Goal: Task Accomplishment & Management: Manage account settings

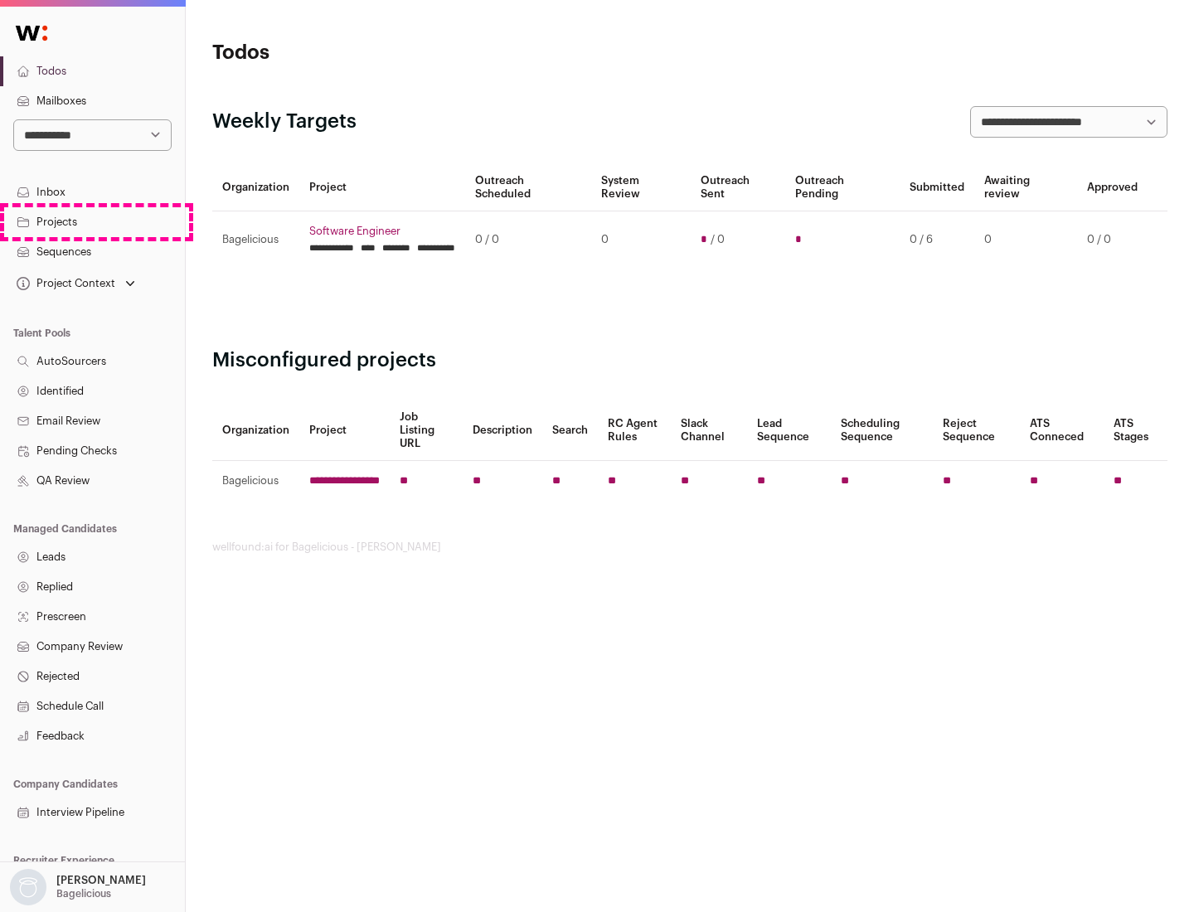
click at [92, 221] on link "Projects" at bounding box center [92, 222] width 185 height 30
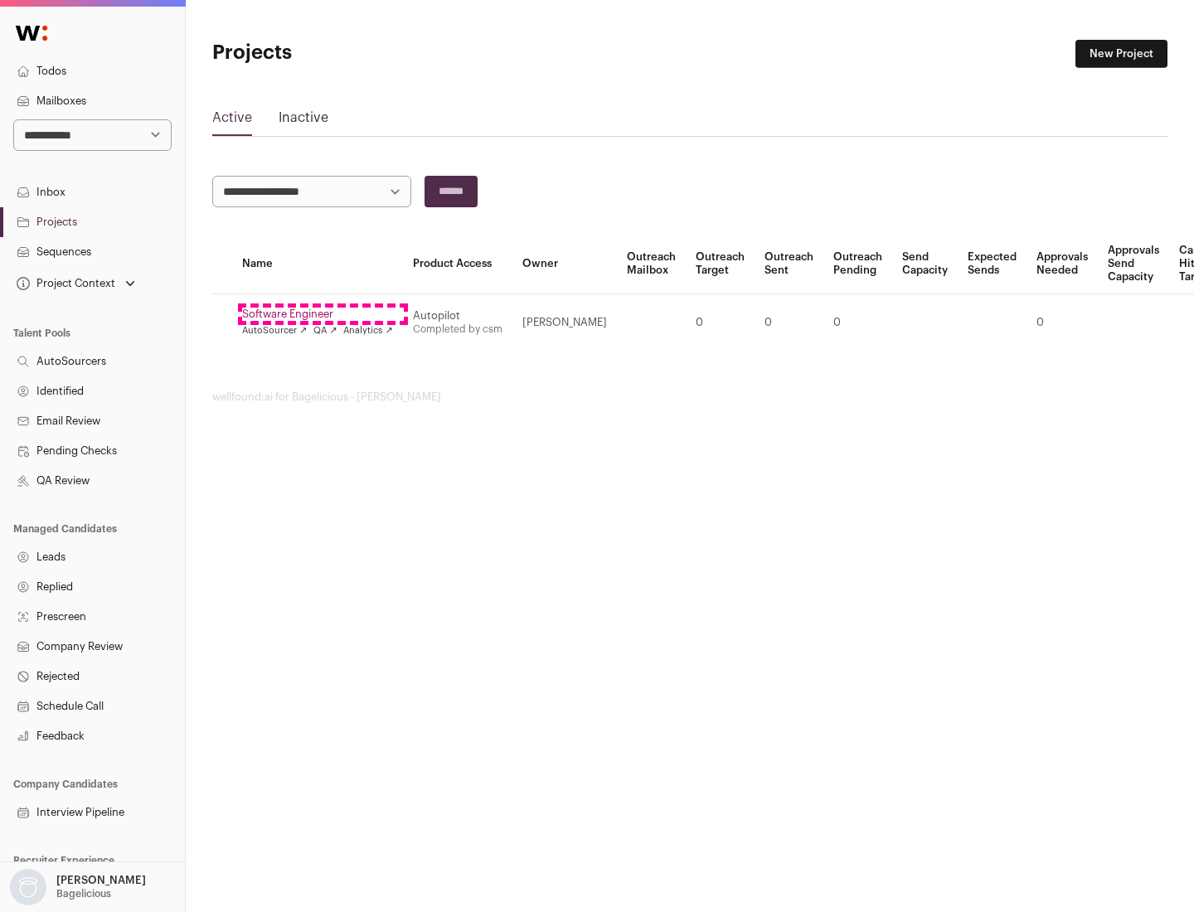
click at [323, 314] on link "Software Engineer" at bounding box center [317, 314] width 151 height 13
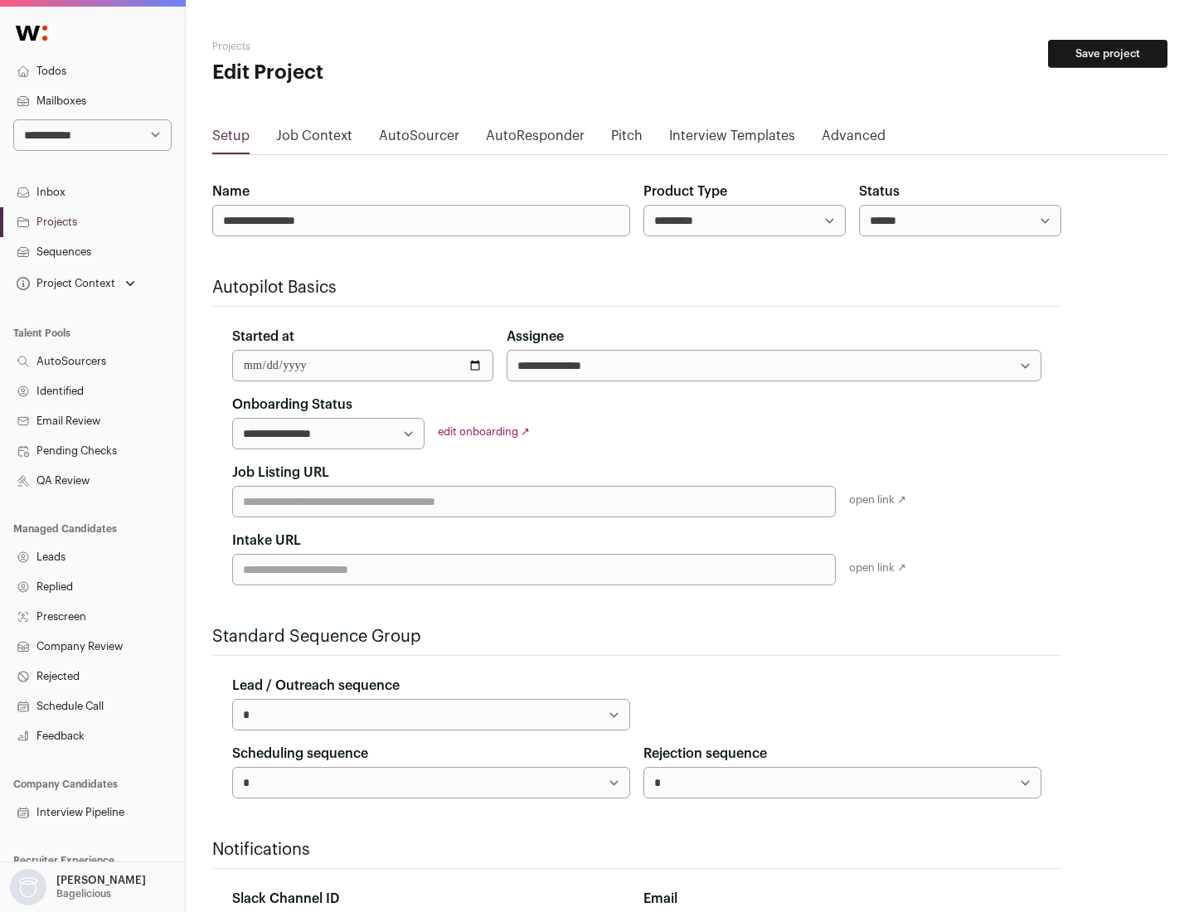
click at [1108, 54] on button "Save project" at bounding box center [1107, 54] width 119 height 28
